Goal: Transaction & Acquisition: Book appointment/travel/reservation

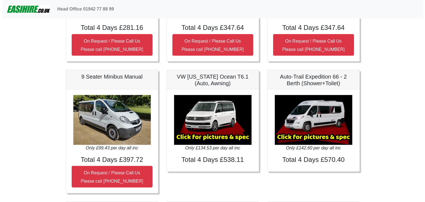
scroll to position [691, 0]
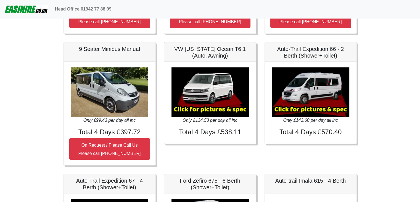
click at [312, 104] on img at bounding box center [310, 92] width 77 height 50
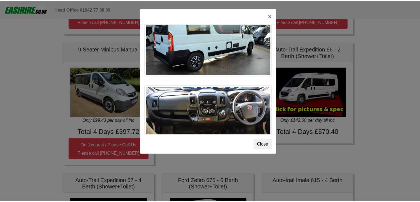
scroll to position [574, 0]
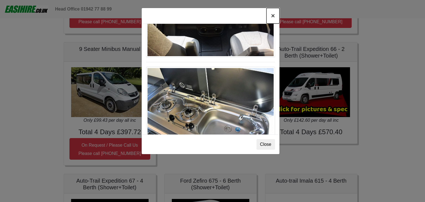
click at [271, 15] on button "×" at bounding box center [272, 15] width 13 height 15
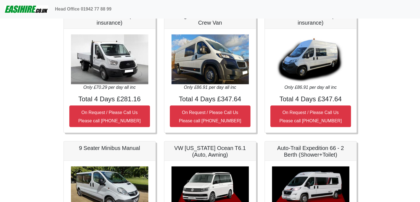
scroll to position [582, 0]
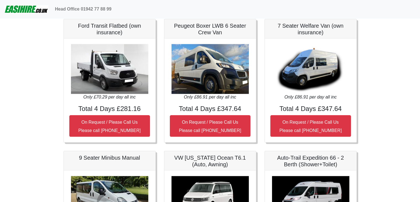
click at [213, 67] on img at bounding box center [210, 69] width 77 height 50
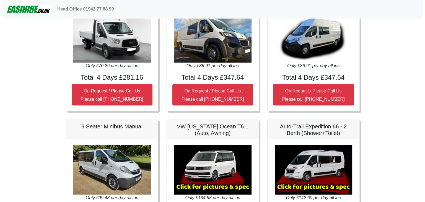
scroll to position [665, 0]
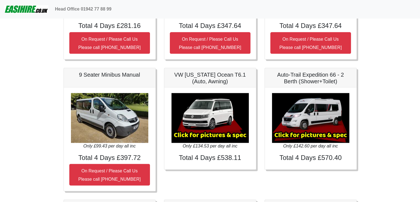
click at [215, 111] on img at bounding box center [210, 118] width 77 height 50
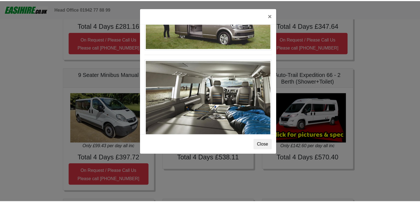
scroll to position [602, 0]
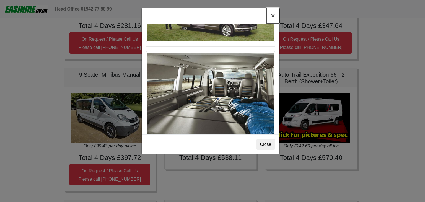
click at [272, 16] on button "×" at bounding box center [272, 15] width 13 height 15
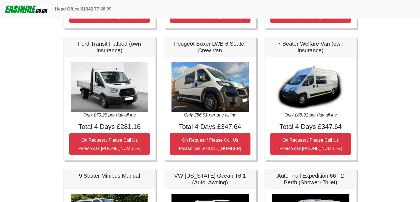
scroll to position [555, 0]
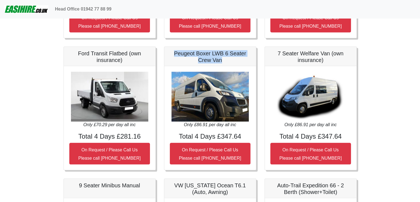
drag, startPoint x: 222, startPoint y: 59, endPoint x: 174, endPoint y: 51, distance: 47.9
click at [174, 51] on h5 "Peugeot Boxer LWB 6 Seater Crew Van" at bounding box center [210, 56] width 81 height 13
copy h5 "Peugeot Boxer LWB 6 Seater Crew Van"
click at [412, 87] on body "Head Office 01942 77 88 99 Easirent Car & Van Hire Quotations from Jaybank Leis…" at bounding box center [210, 18] width 420 height 1146
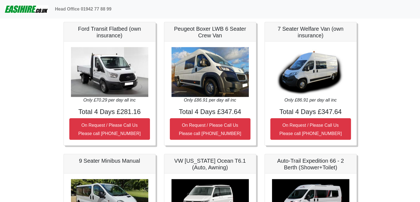
scroll to position [581, 0]
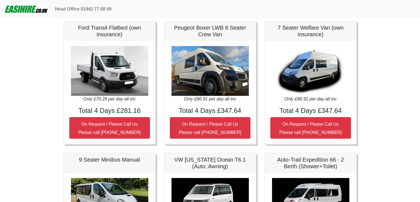
click at [28, 10] on img at bounding box center [26, 9] width 44 height 11
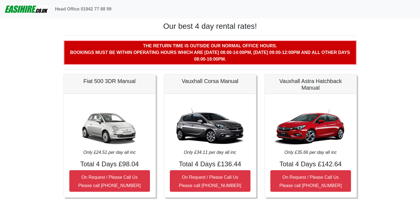
click at [25, 11] on img at bounding box center [26, 9] width 44 height 11
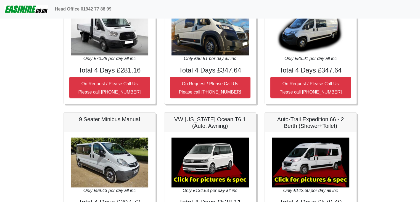
scroll to position [581, 0]
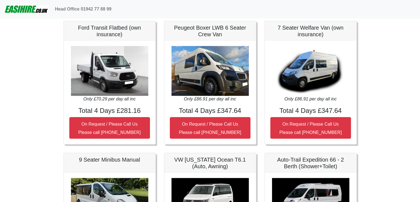
drag, startPoint x: 385, startPoint y: 84, endPoint x: 390, endPoint y: 82, distance: 5.3
drag, startPoint x: 387, startPoint y: 102, endPoint x: 393, endPoint y: 89, distance: 14.2
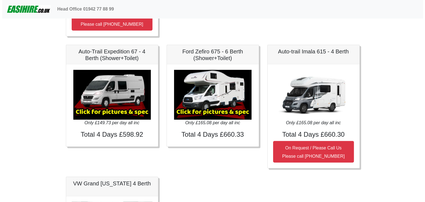
scroll to position [829, 0]
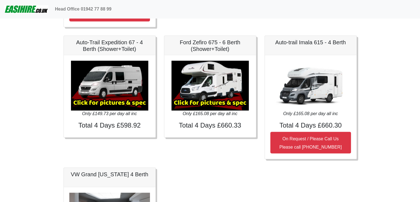
click at [229, 84] on img at bounding box center [210, 86] width 77 height 50
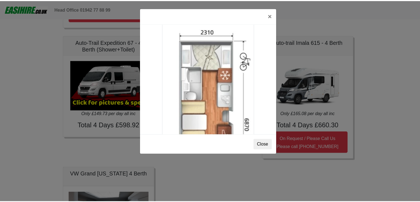
scroll to position [919, 0]
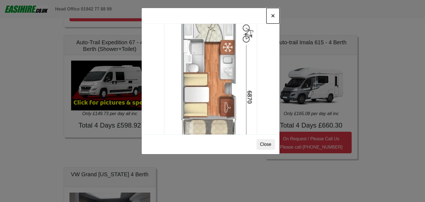
click at [272, 16] on button "×" at bounding box center [272, 15] width 13 height 15
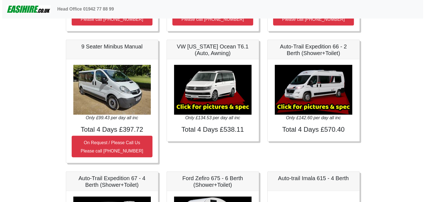
scroll to position [691, 0]
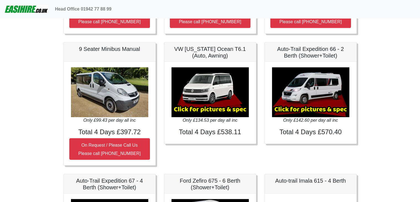
click at [317, 82] on img at bounding box center [310, 92] width 77 height 50
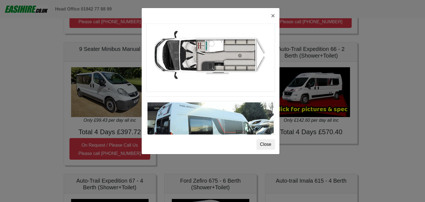
scroll to position [353, 0]
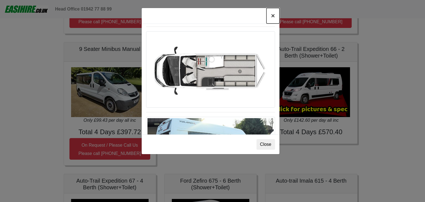
click at [275, 17] on button "×" at bounding box center [272, 15] width 13 height 15
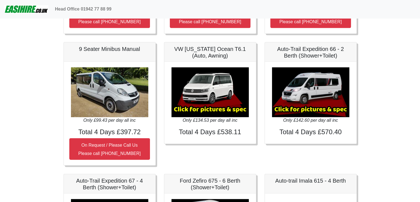
click at [303, 84] on img at bounding box center [310, 92] width 77 height 50
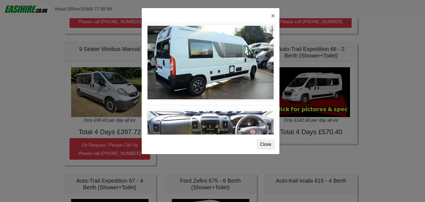
scroll to position [491, 0]
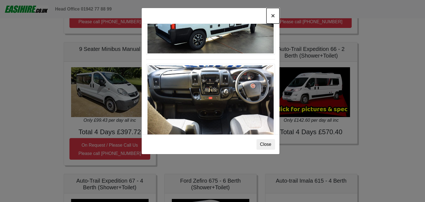
drag, startPoint x: 271, startPoint y: 15, endPoint x: 269, endPoint y: 20, distance: 4.8
click at [271, 15] on button "×" at bounding box center [272, 15] width 13 height 15
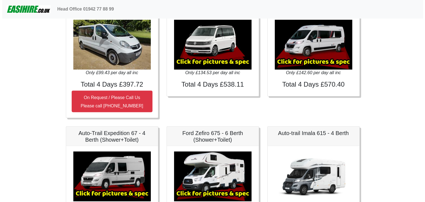
scroll to position [802, 0]
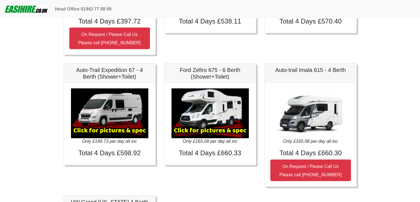
click at [117, 109] on img at bounding box center [109, 113] width 77 height 50
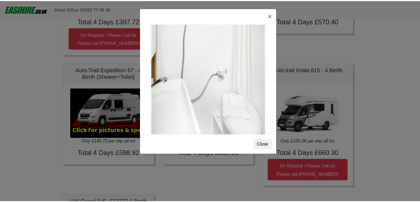
scroll to position [747, 0]
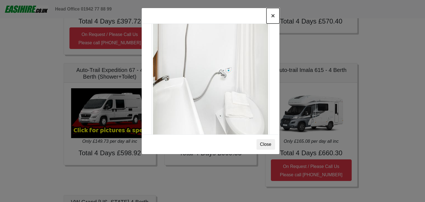
click at [273, 14] on button "×" at bounding box center [272, 15] width 13 height 15
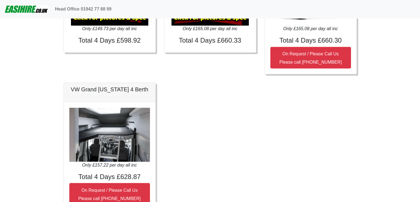
scroll to position [942, 0]
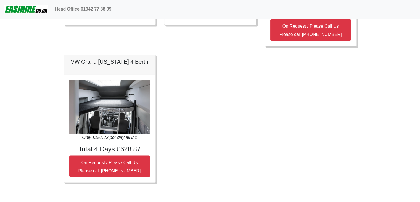
click at [121, 114] on img at bounding box center [109, 107] width 81 height 54
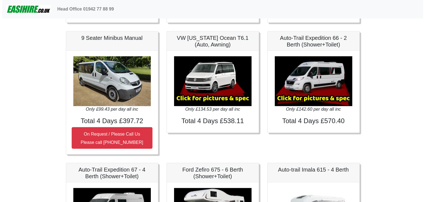
scroll to position [693, 0]
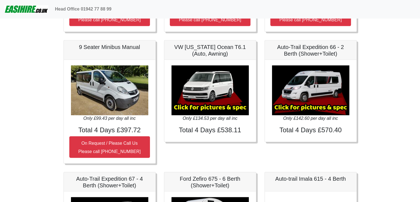
click at [215, 90] on img at bounding box center [210, 90] width 77 height 50
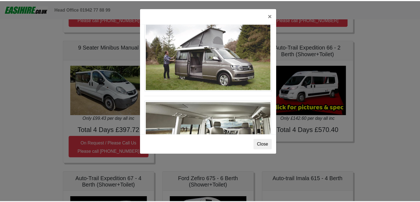
scroll to position [602, 0]
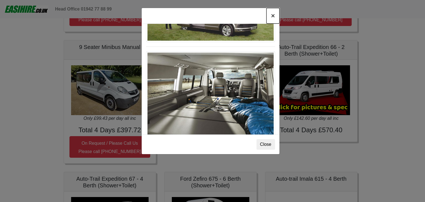
click at [272, 14] on button "×" at bounding box center [272, 15] width 13 height 15
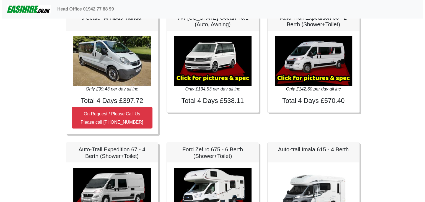
scroll to position [776, 0]
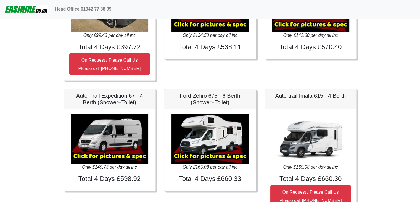
click at [230, 128] on img at bounding box center [210, 139] width 77 height 50
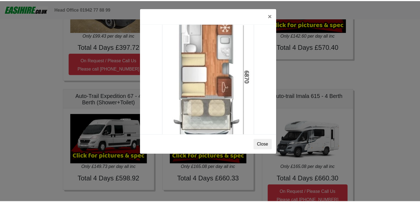
scroll to position [940, 0]
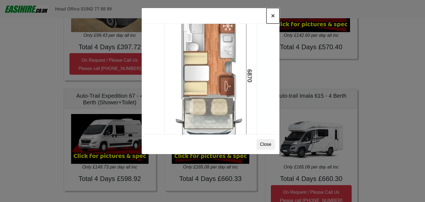
click at [272, 15] on button "×" at bounding box center [272, 15] width 13 height 15
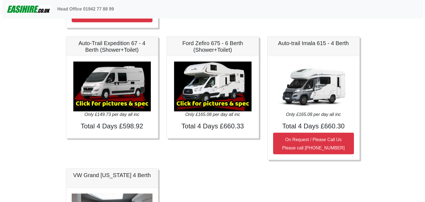
scroll to position [831, 0]
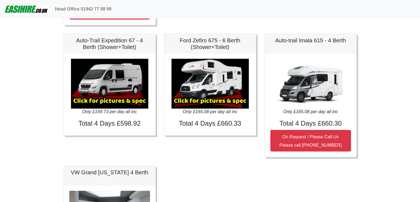
click at [132, 78] on img at bounding box center [109, 84] width 77 height 50
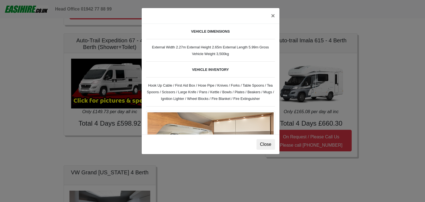
scroll to position [194, 0]
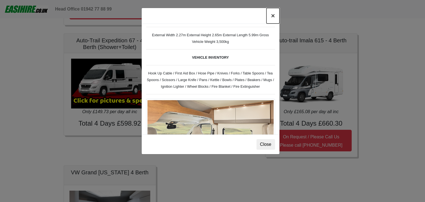
click at [273, 13] on button "×" at bounding box center [272, 15] width 13 height 15
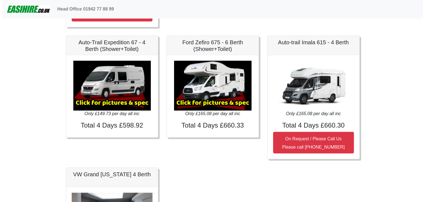
scroll to position [721, 0]
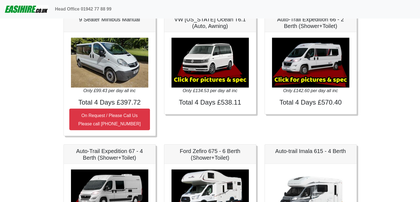
click at [334, 57] on img at bounding box center [310, 63] width 77 height 50
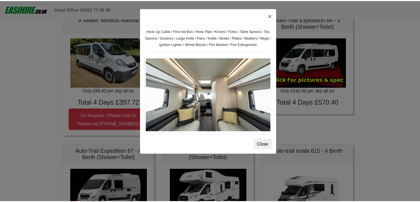
scroll to position [325, 0]
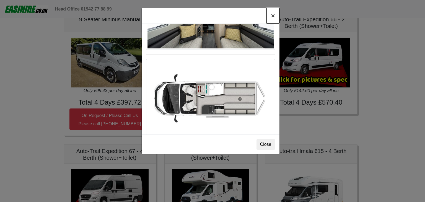
click at [273, 18] on button "×" at bounding box center [272, 15] width 13 height 15
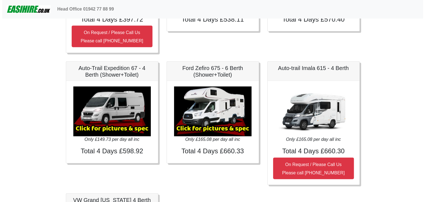
scroll to position [776, 0]
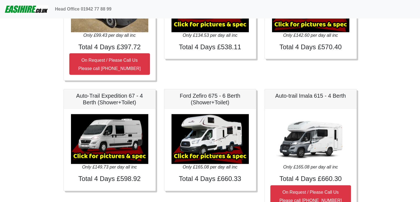
click at [130, 132] on img at bounding box center [109, 139] width 77 height 50
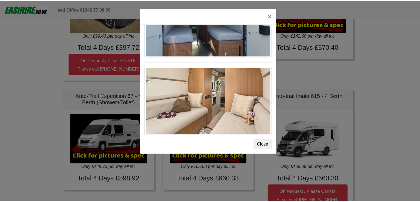
scroll to position [553, 0]
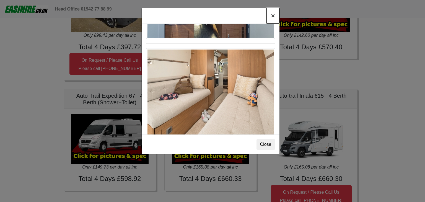
drag, startPoint x: 273, startPoint y: 15, endPoint x: 249, endPoint y: 0, distance: 28.5
click at [273, 15] on button "×" at bounding box center [272, 15] width 13 height 15
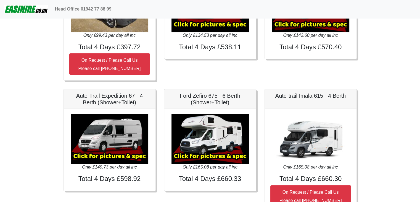
drag, startPoint x: 393, startPoint y: 60, endPoint x: 393, endPoint y: 48, distance: 12.4
drag, startPoint x: 390, startPoint y: 61, endPoint x: 389, endPoint y: 43, distance: 18.0
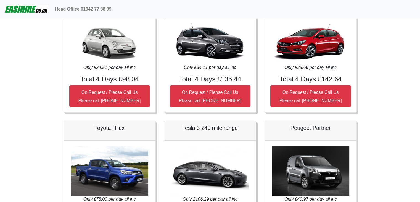
scroll to position [0, 0]
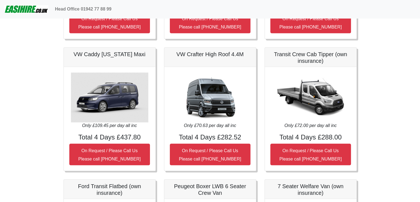
scroll to position [470, 0]
